Goal: Find specific page/section: Find specific page/section

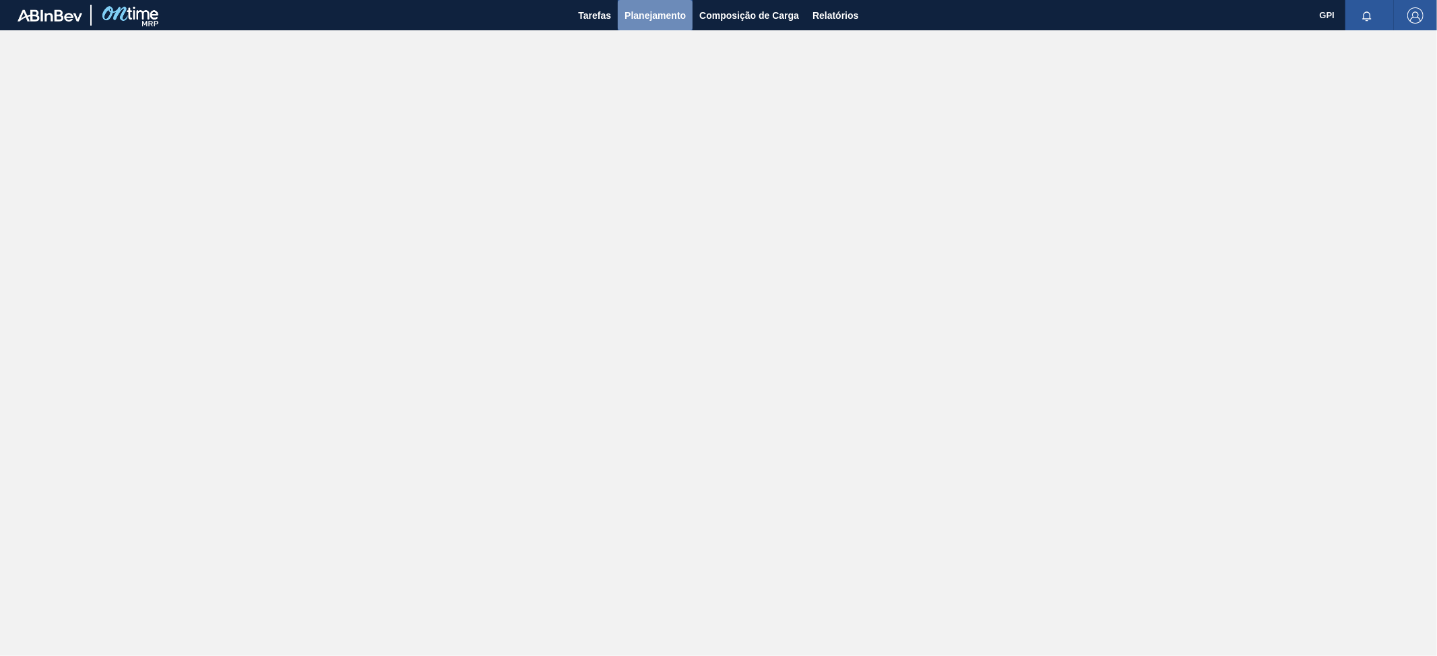
click at [645, 20] on span "Planejamento" at bounding box center [654, 15] width 61 height 16
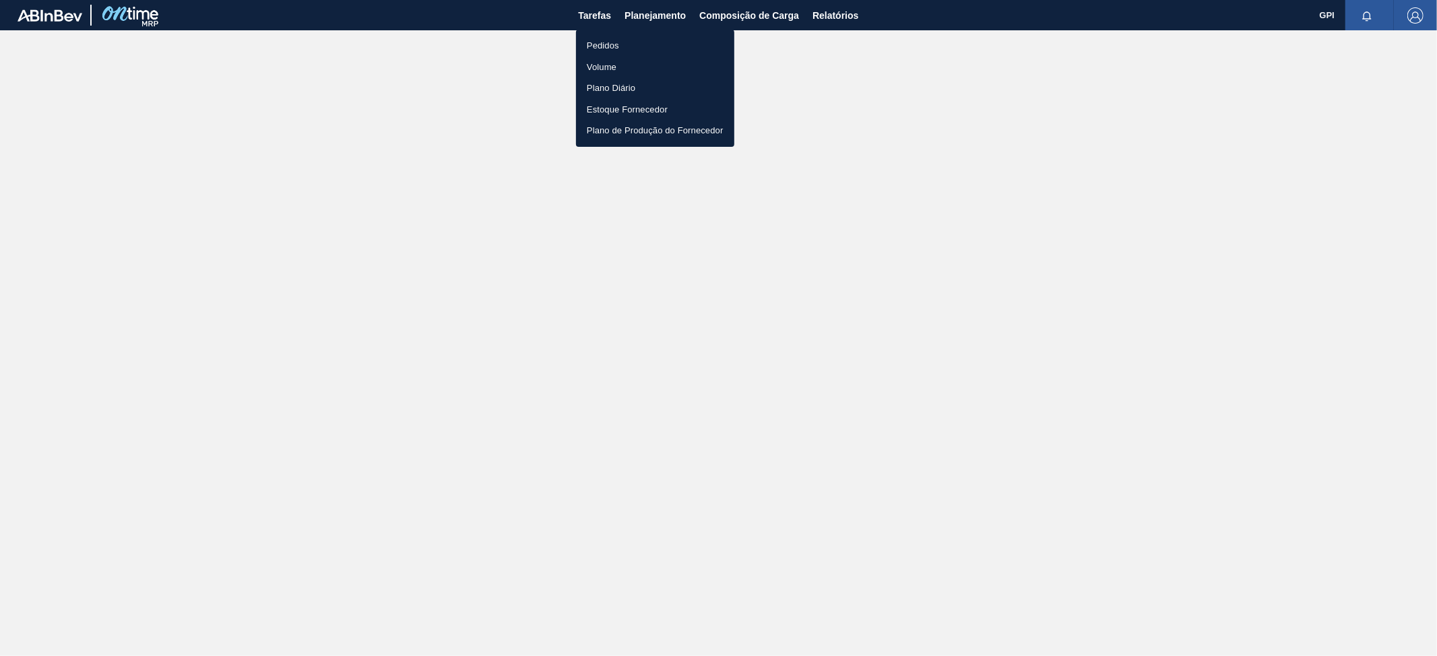
click at [626, 46] on li "Pedidos" at bounding box center [655, 46] width 158 height 22
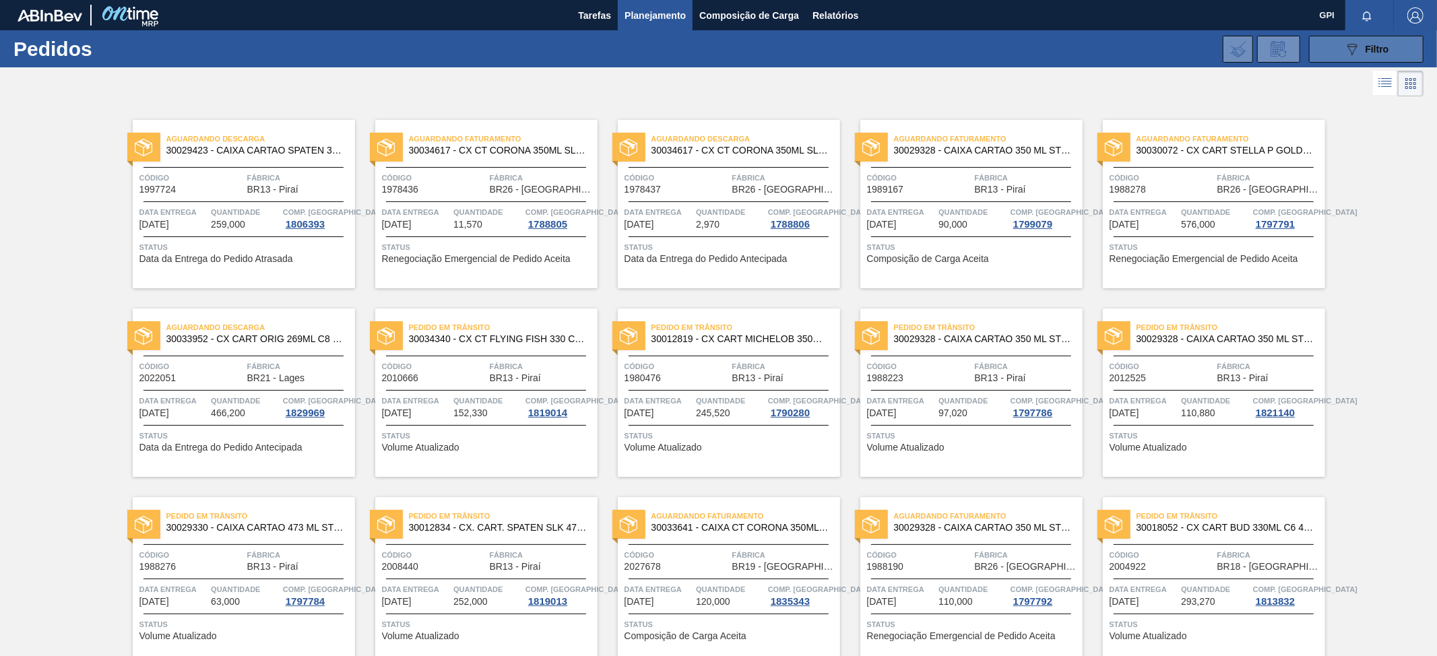
click at [1378, 49] on span "Filtro" at bounding box center [1377, 49] width 24 height 11
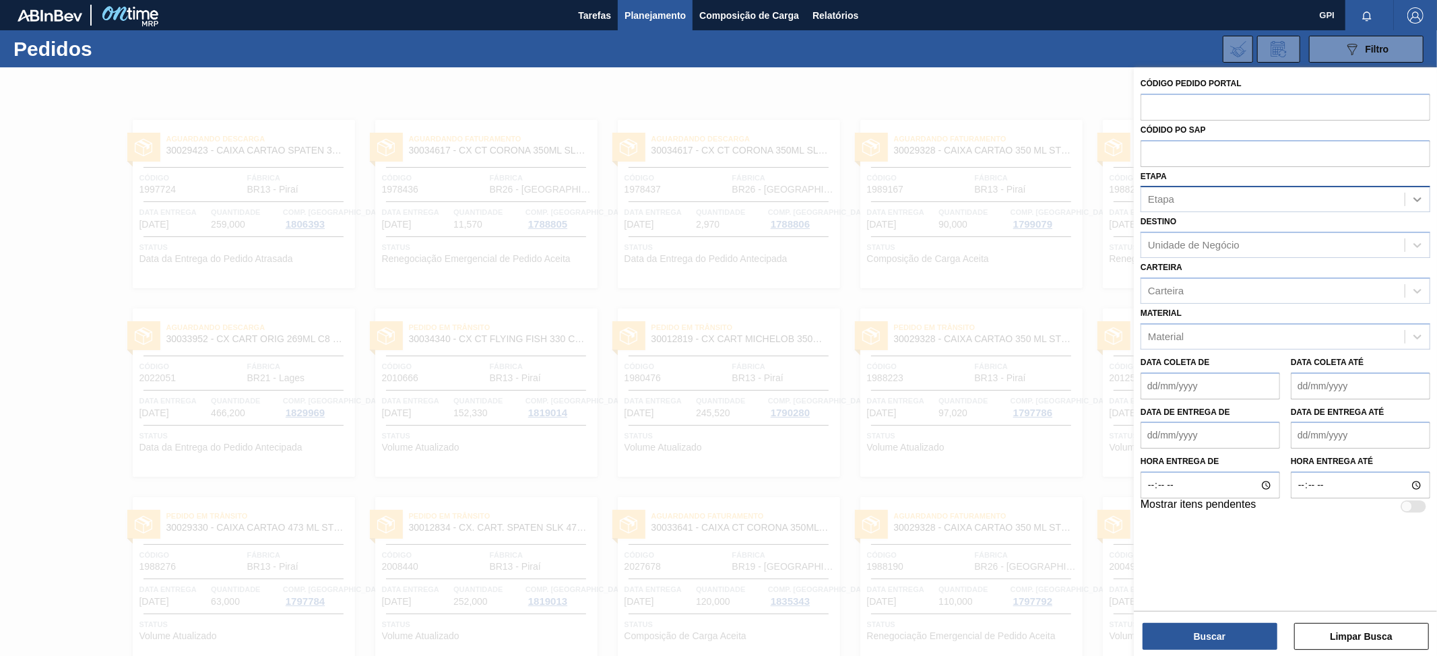
click at [1412, 198] on icon at bounding box center [1416, 199] width 13 height 13
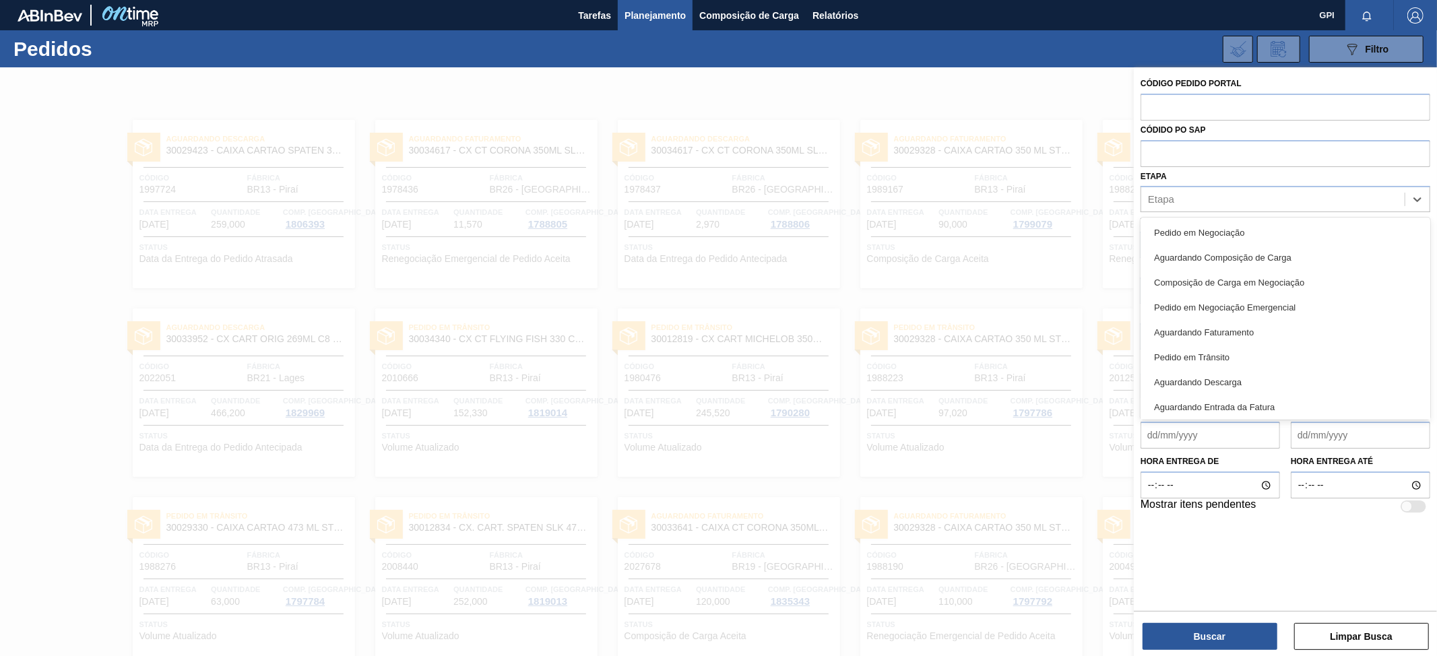
click at [1313, 228] on div "Pedido em Negociação" at bounding box center [1285, 232] width 290 height 25
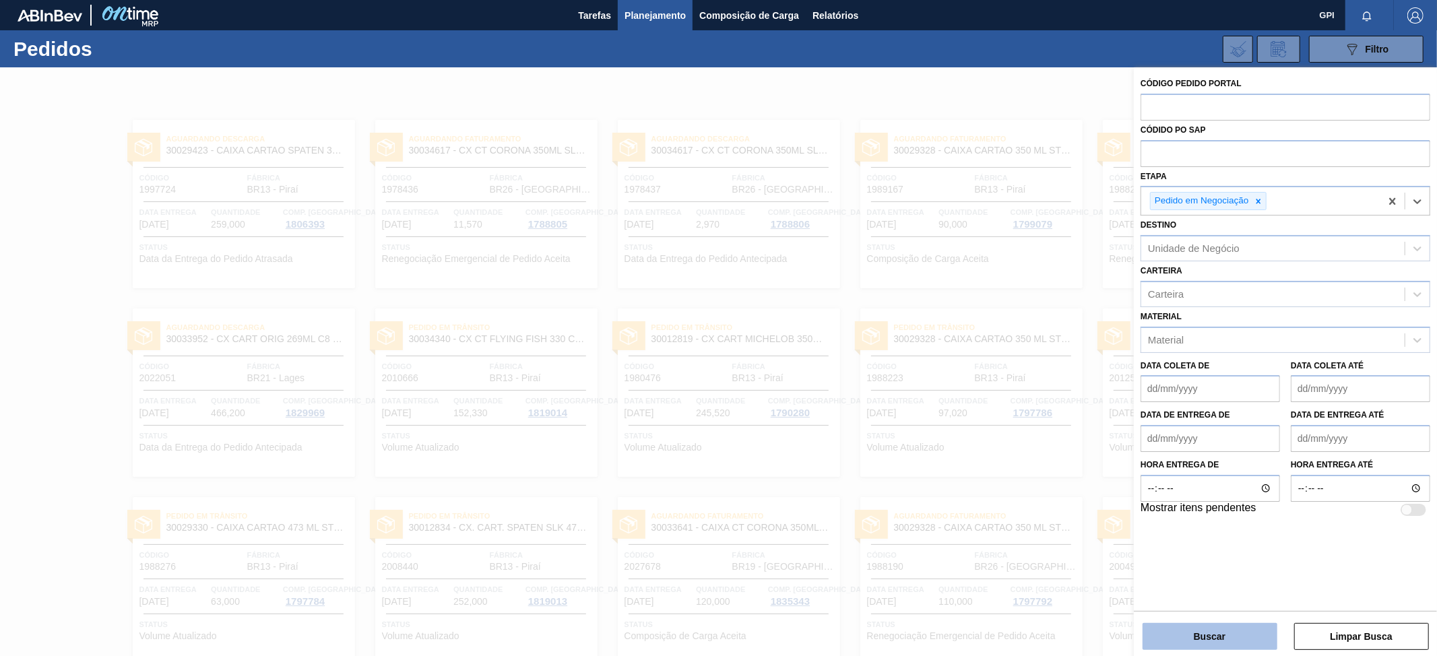
click at [1186, 630] on button "Buscar" at bounding box center [1209, 636] width 135 height 27
